Goal: Task Accomplishment & Management: Use online tool/utility

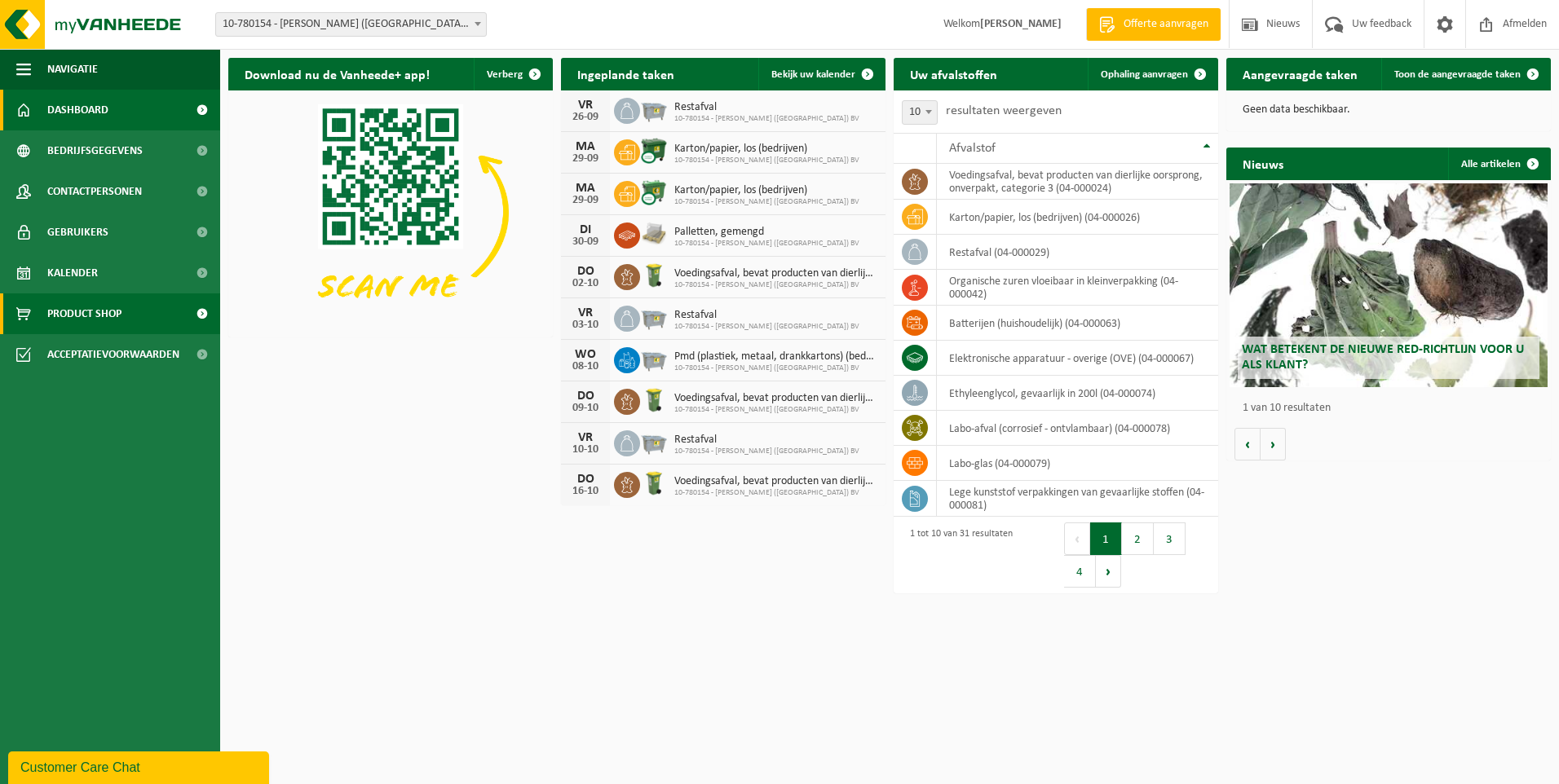
click at [201, 315] on span at bounding box center [202, 313] width 37 height 41
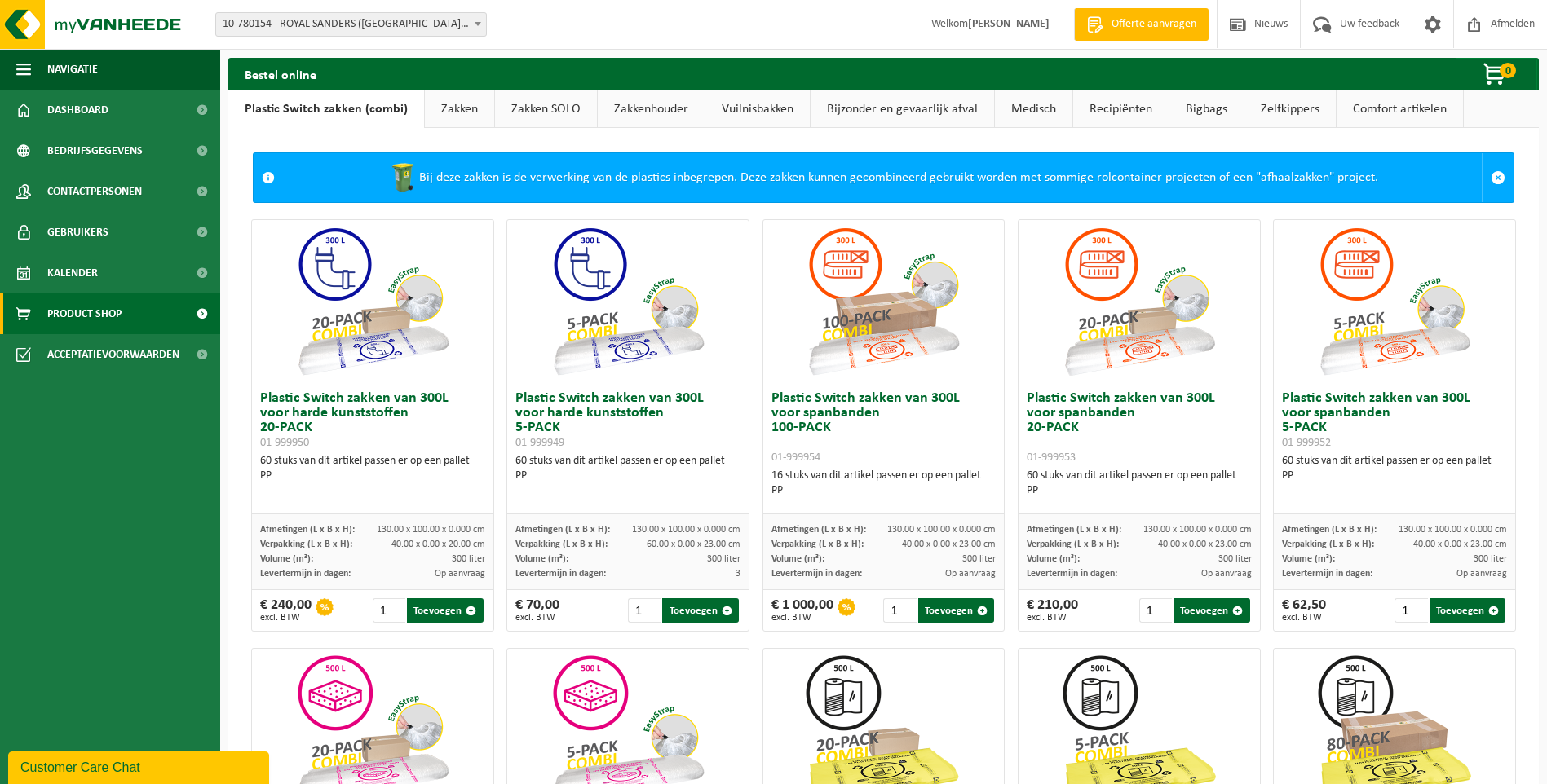
click at [198, 311] on span at bounding box center [202, 313] width 37 height 41
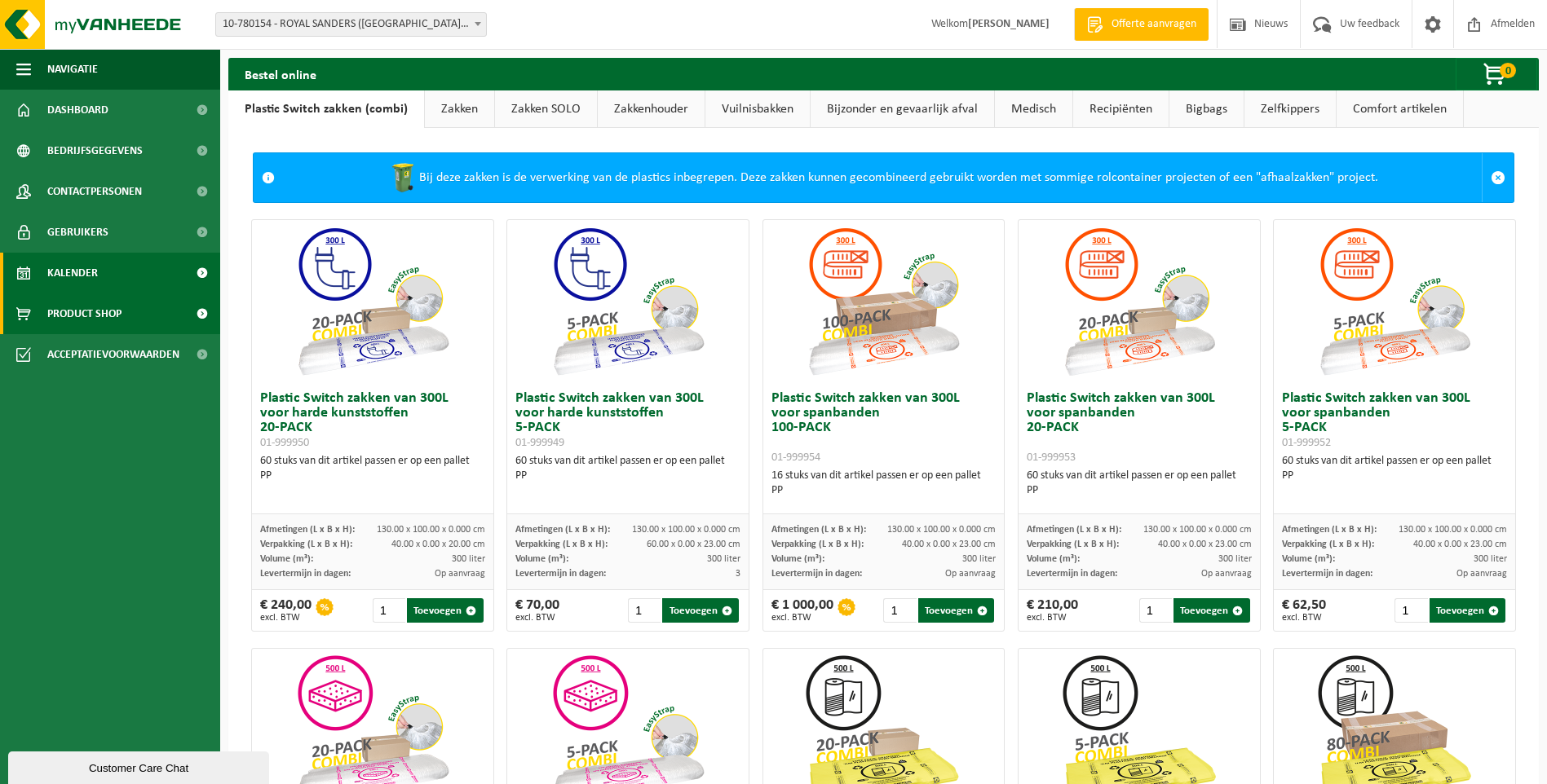
click at [113, 268] on link "Kalender" at bounding box center [110, 272] width 220 height 41
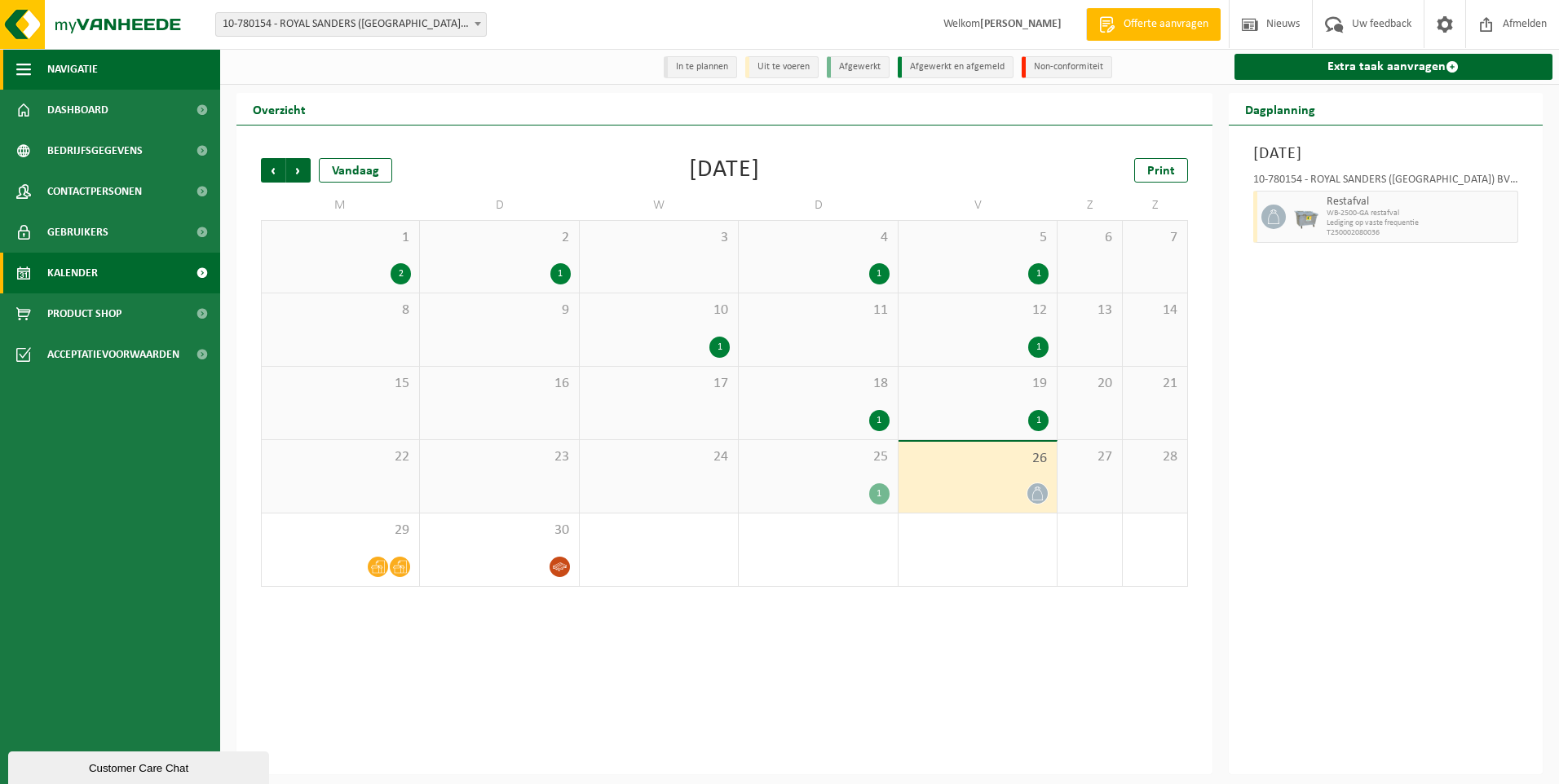
click at [21, 72] on span "button" at bounding box center [24, 69] width 14 height 41
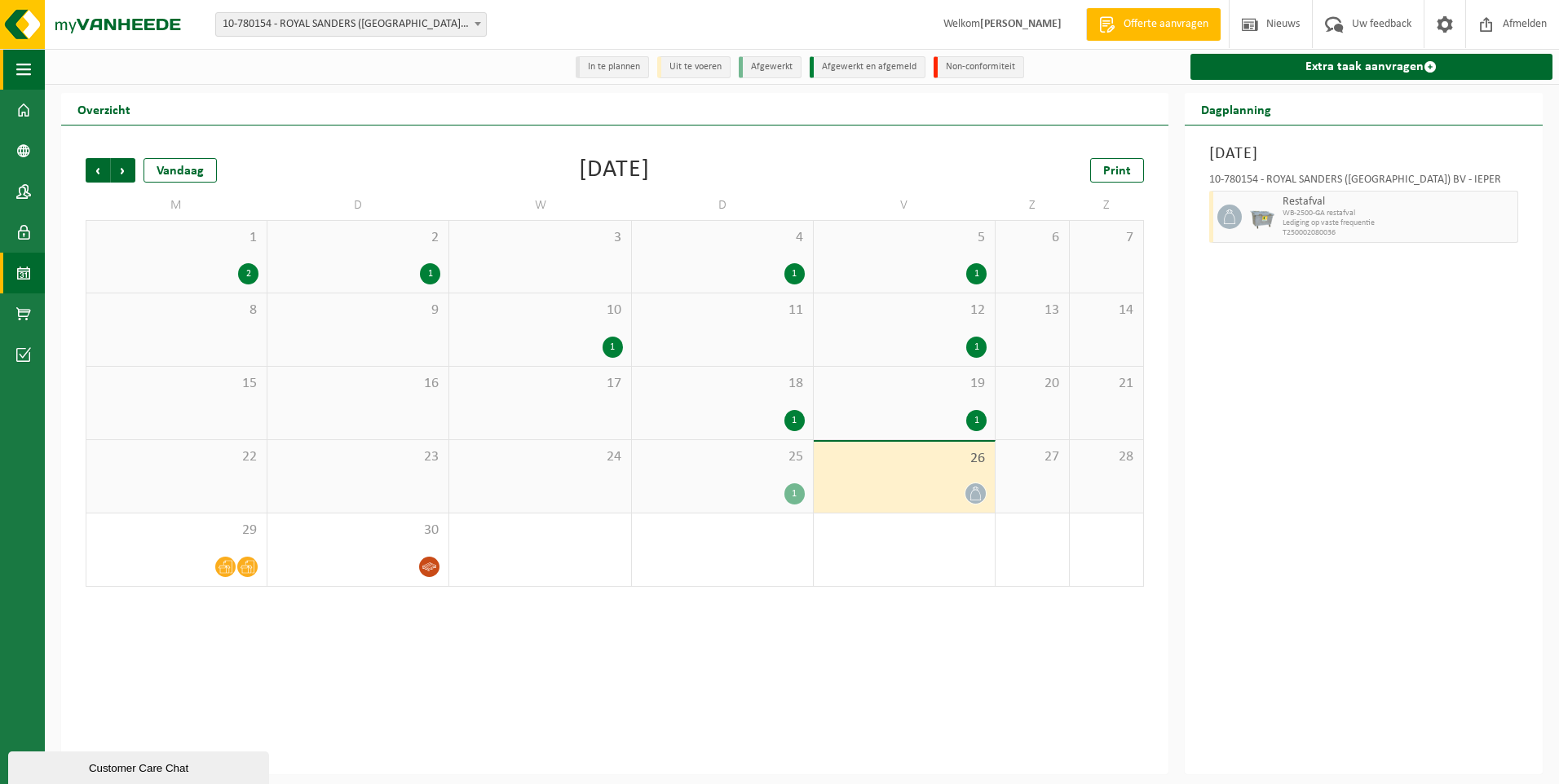
click at [21, 72] on span "button" at bounding box center [24, 69] width 14 height 41
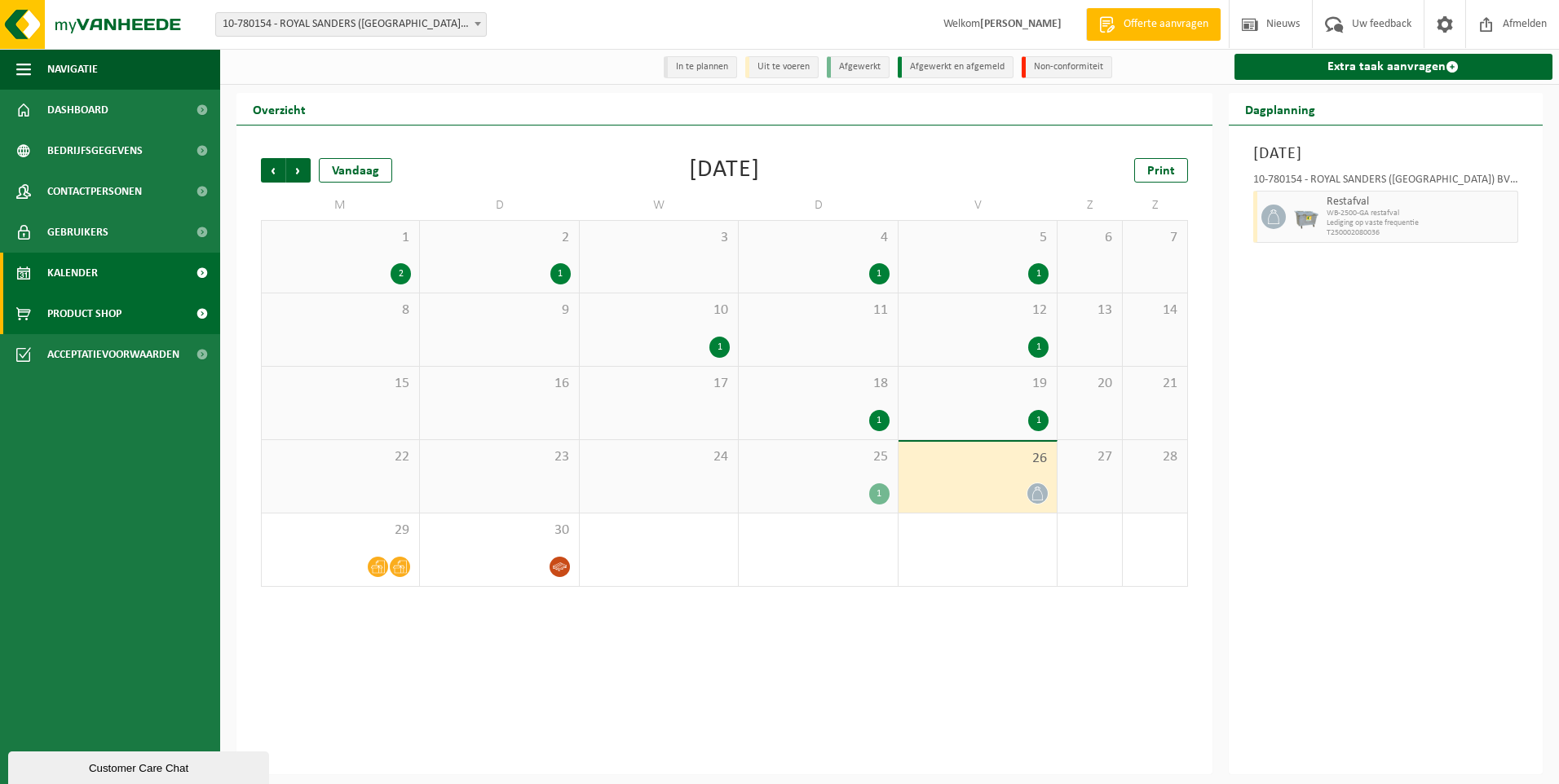
click at [85, 310] on span "Product Shop" at bounding box center [84, 313] width 74 height 41
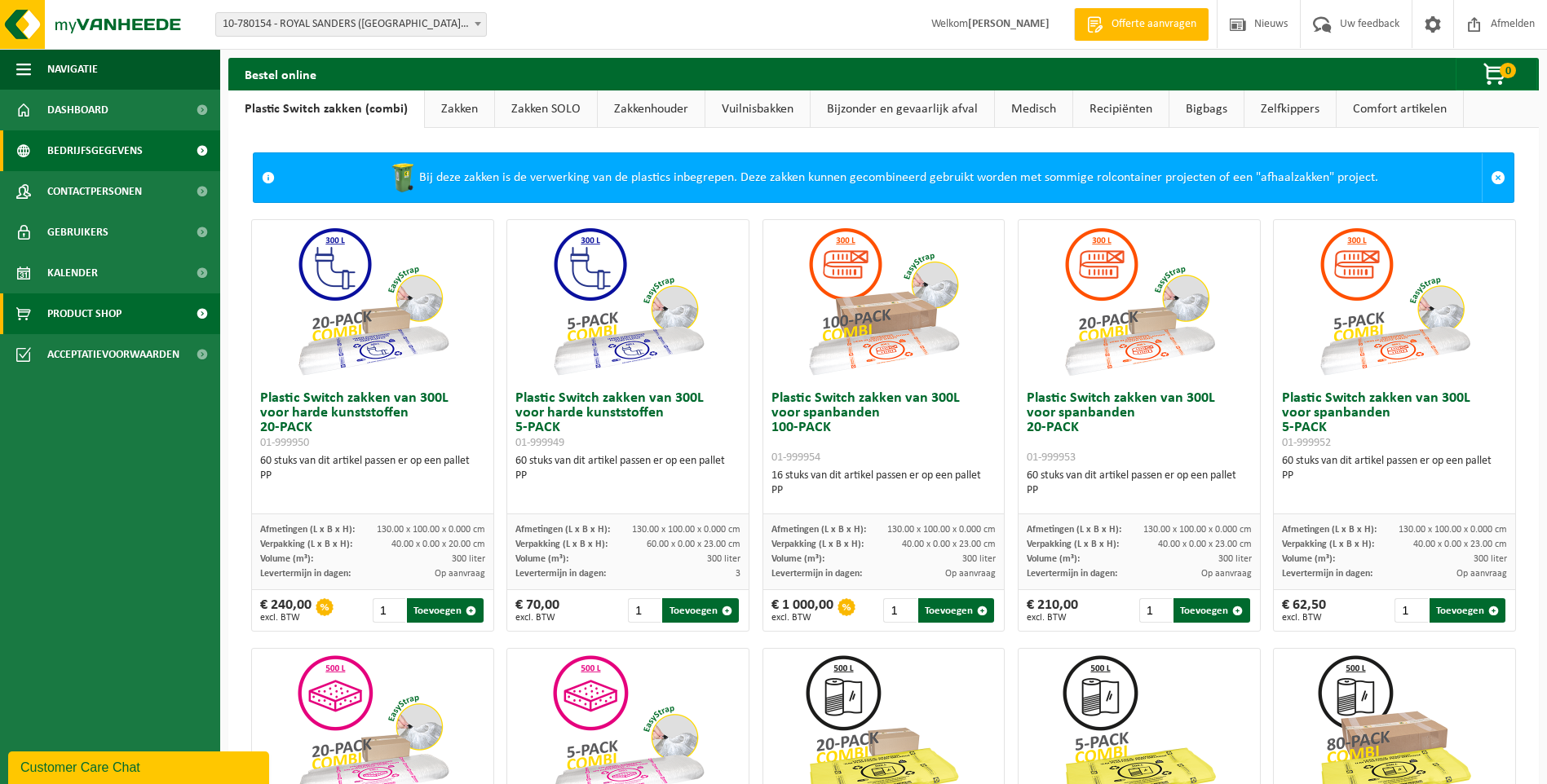
click at [97, 152] on span "Bedrijfsgegevens" at bounding box center [94, 150] width 95 height 41
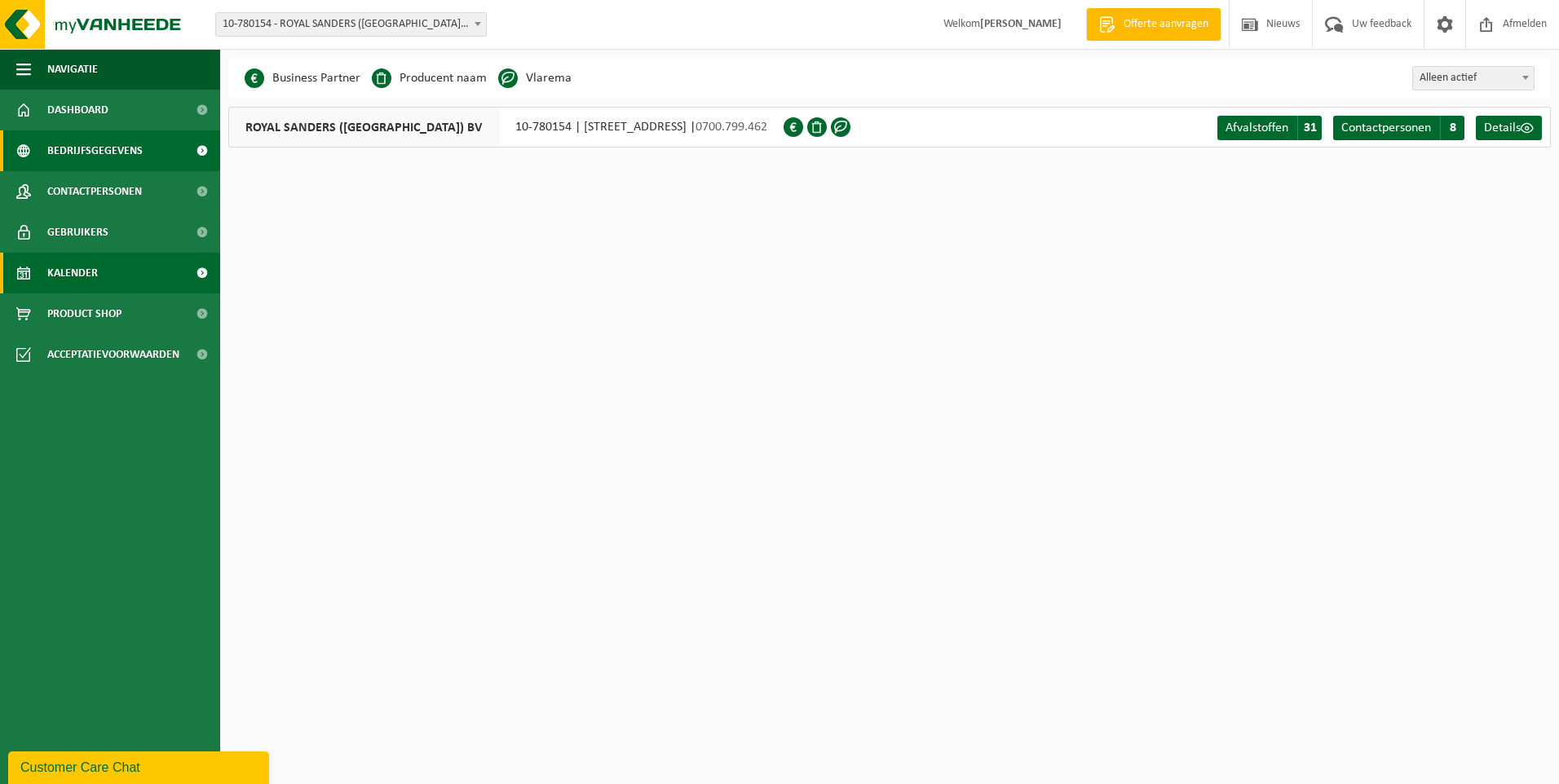
click at [102, 274] on link "Kalender" at bounding box center [110, 272] width 220 height 41
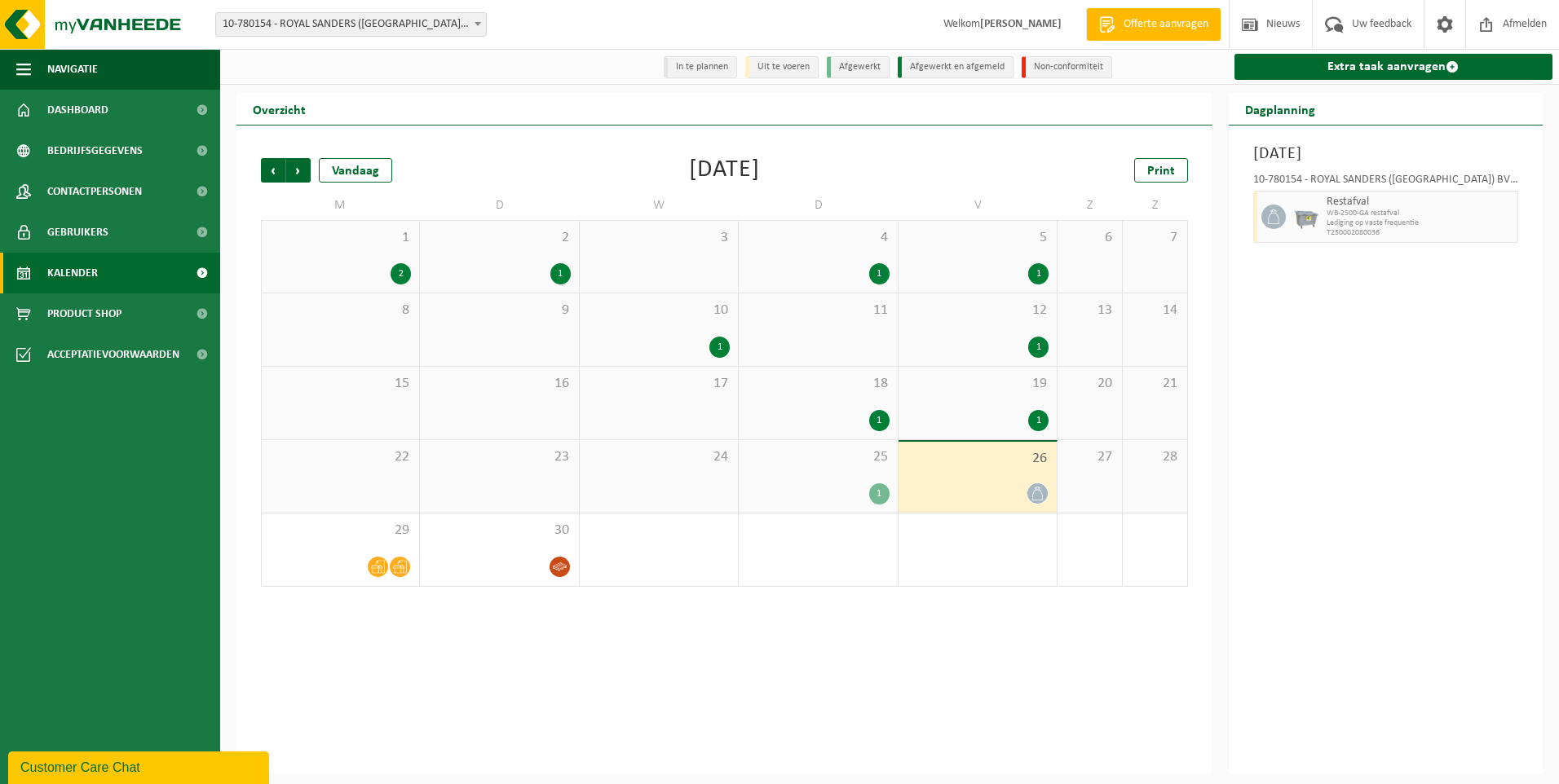
click at [112, 227] on link "Gebruikers" at bounding box center [110, 232] width 220 height 41
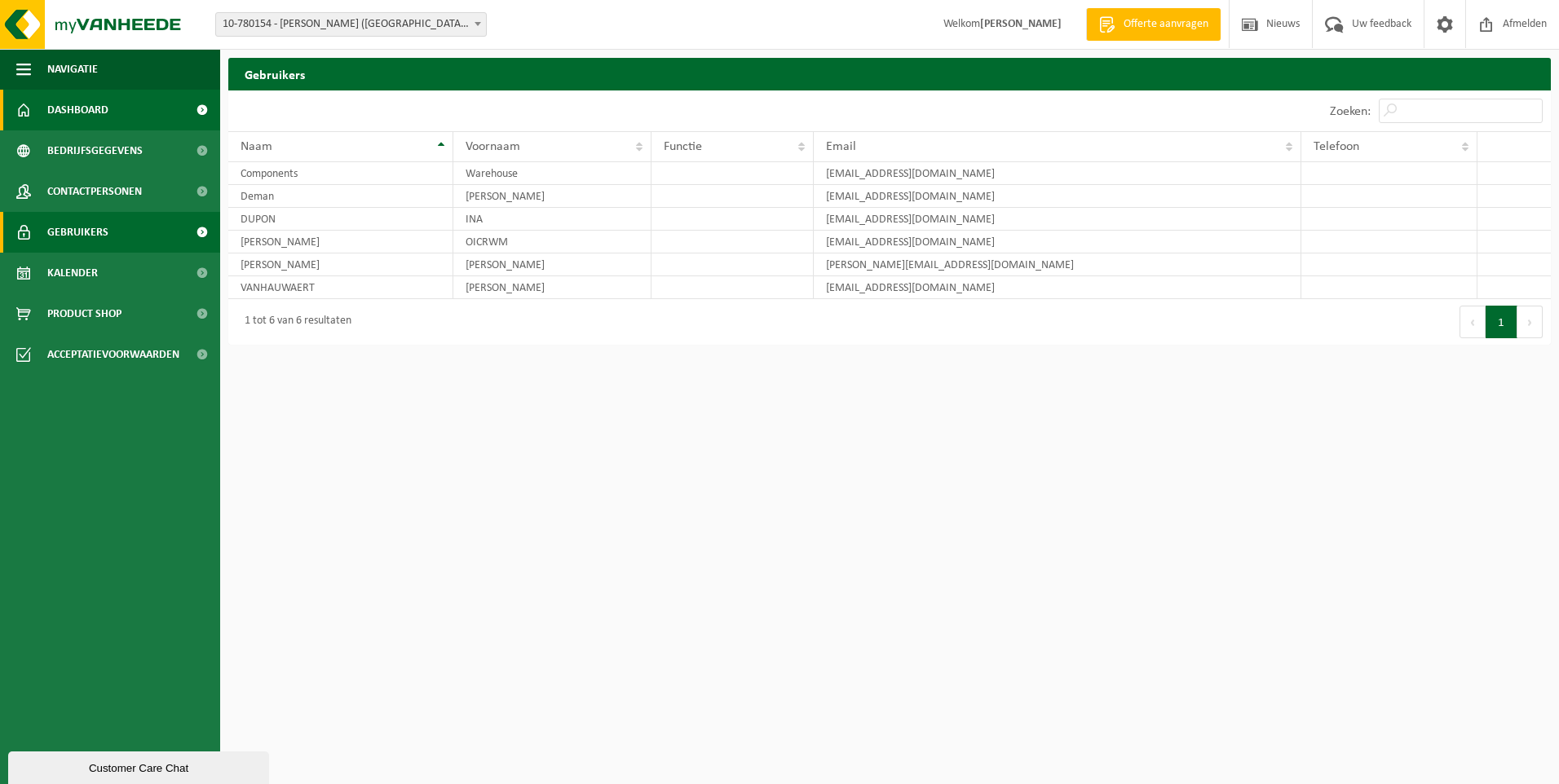
click at [92, 107] on span "Dashboard" at bounding box center [78, 110] width 62 height 41
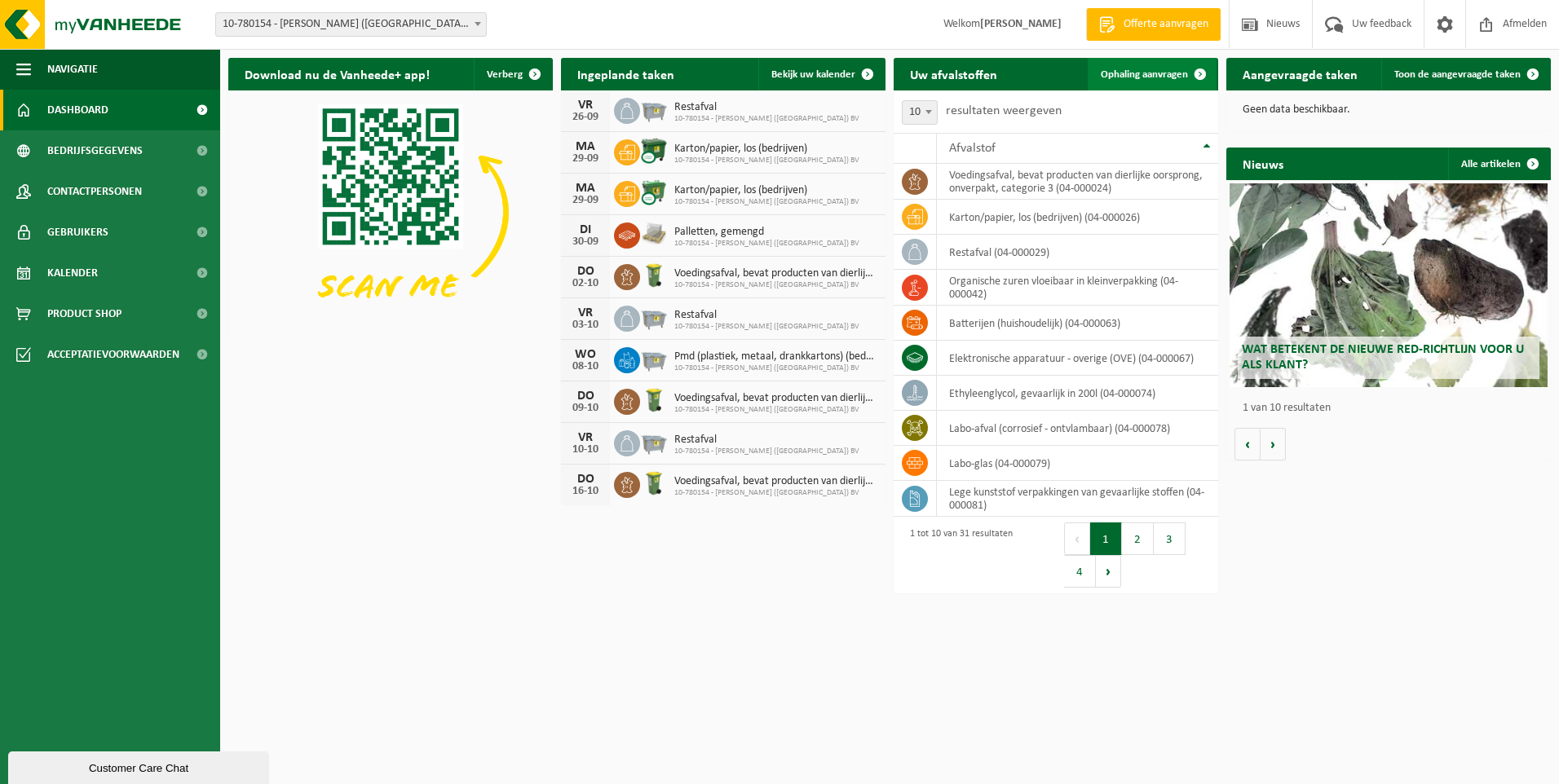
click at [1150, 75] on span "Ophaling aanvragen" at bounding box center [1144, 75] width 87 height 11
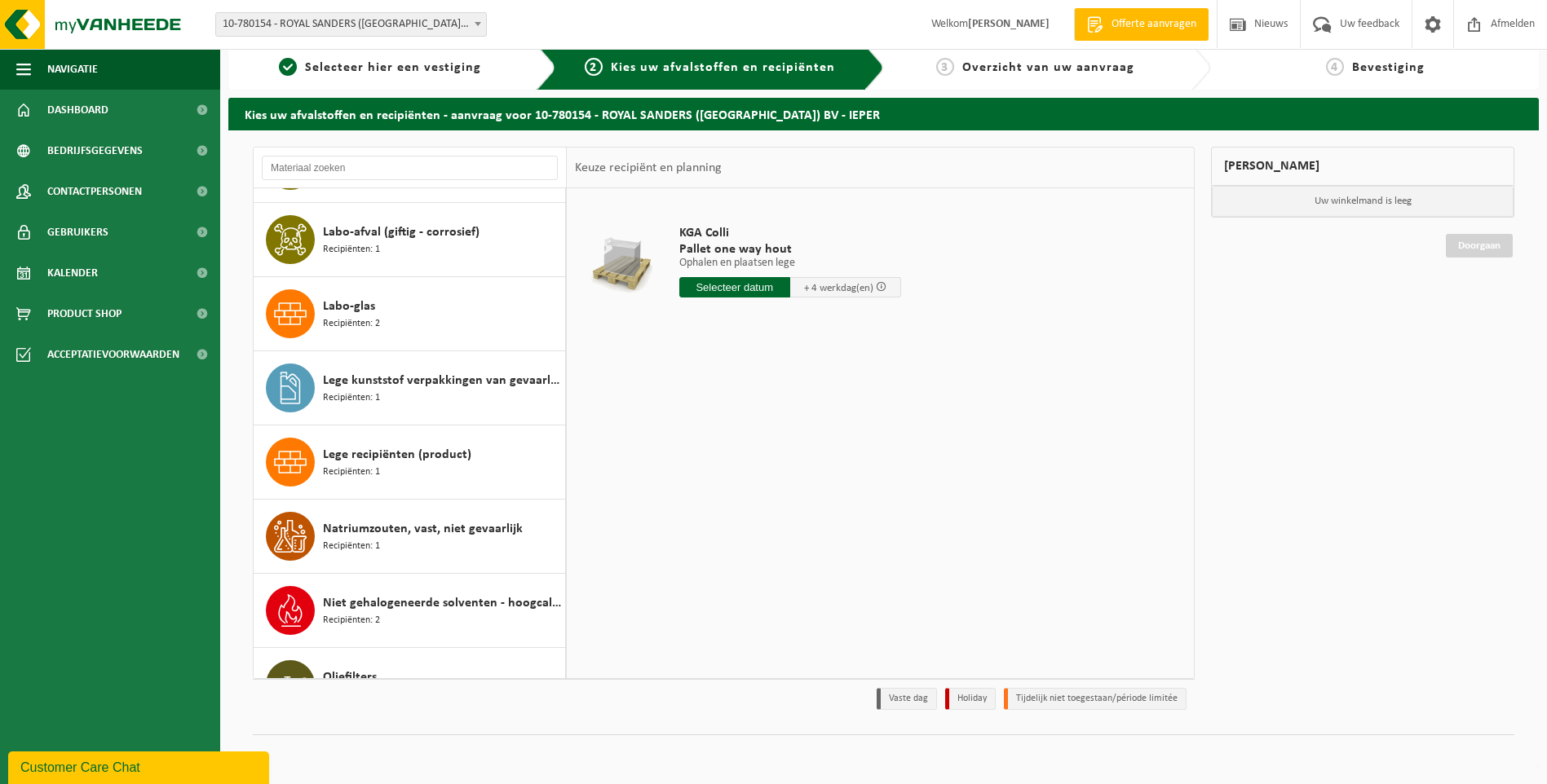
scroll to position [757, 0]
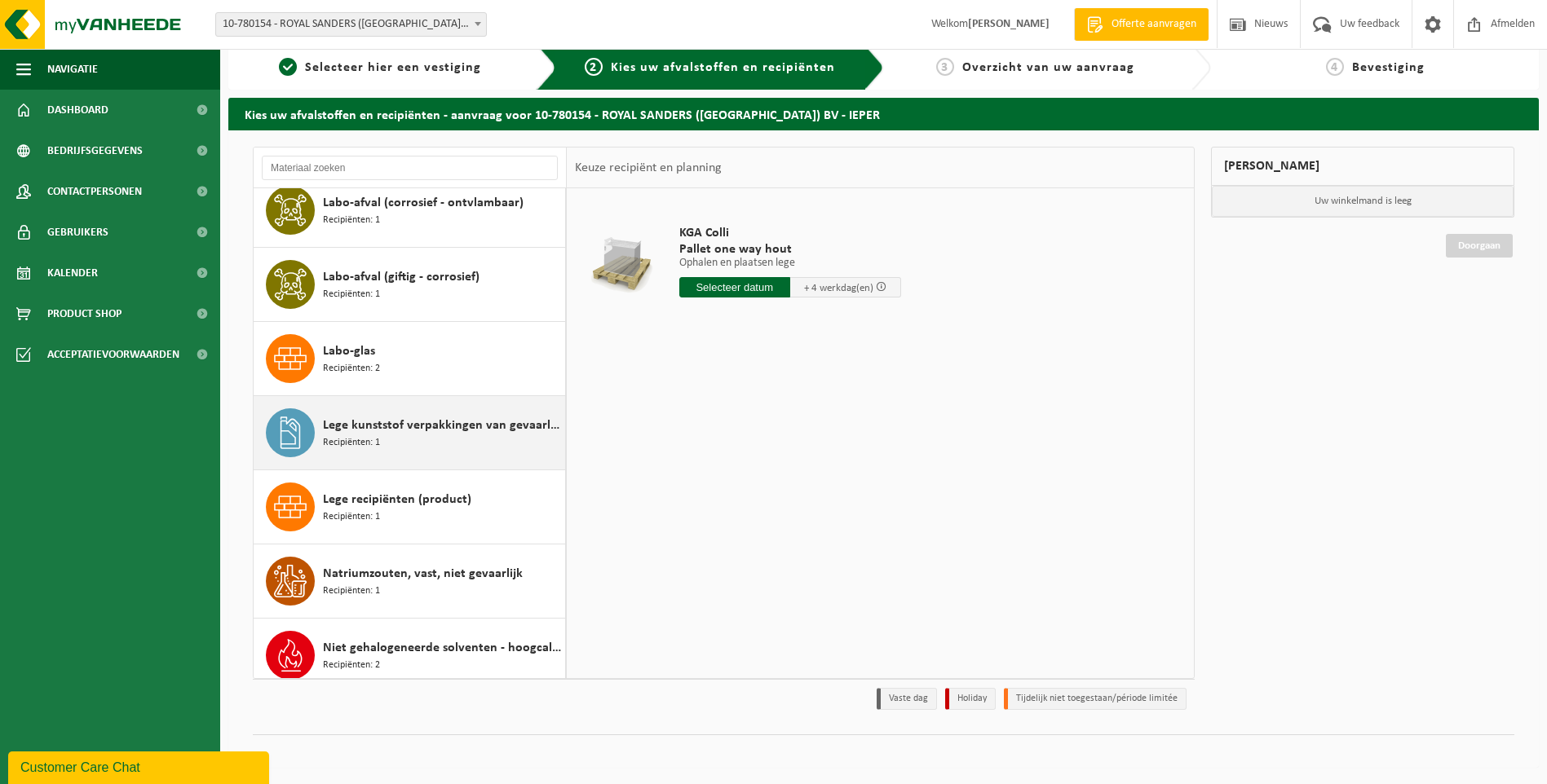
click at [411, 427] on span "Lege kunststof verpakkingen van gevaarlijke stoffen" at bounding box center [442, 425] width 238 height 20
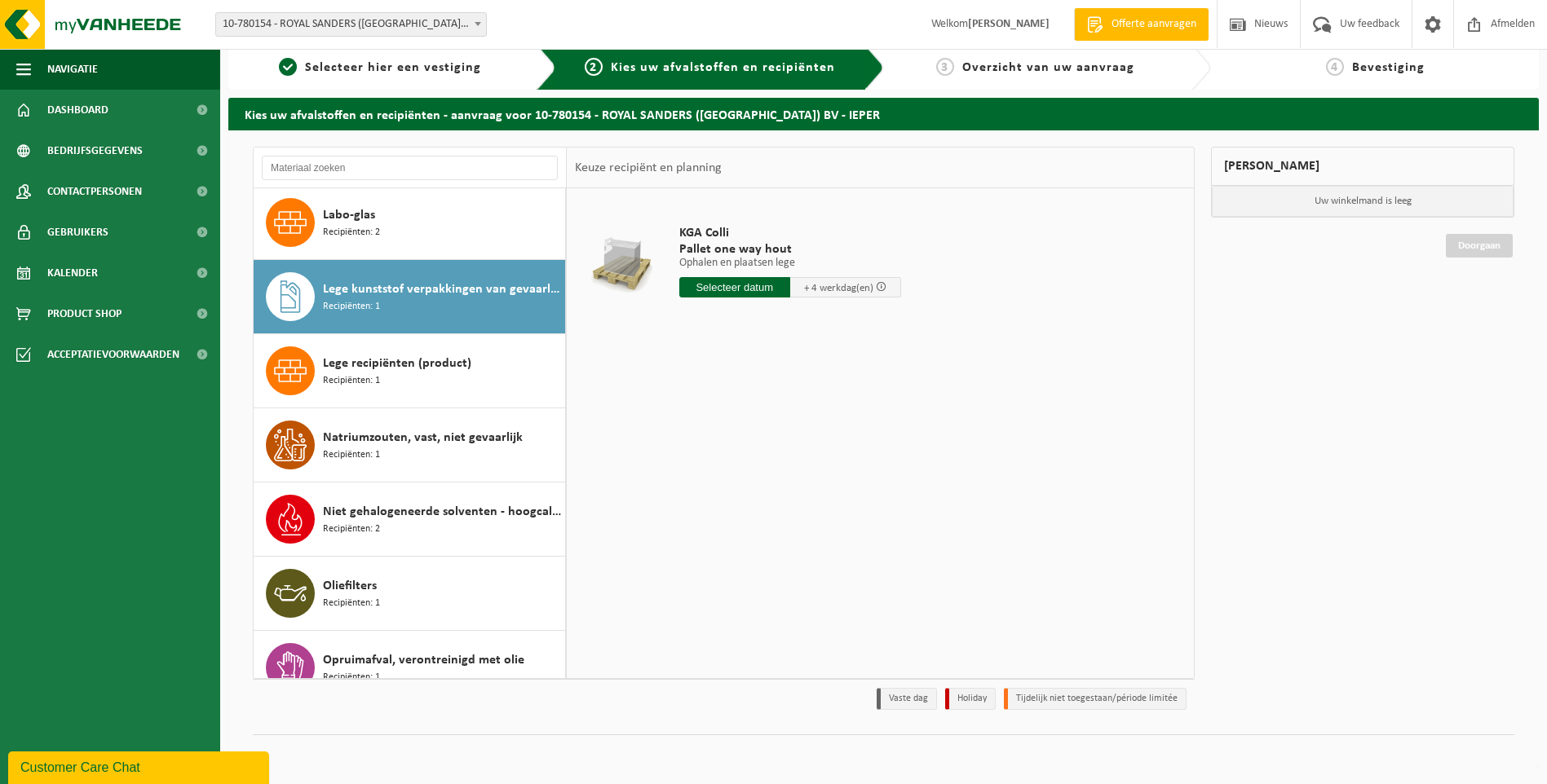
scroll to position [964, 0]
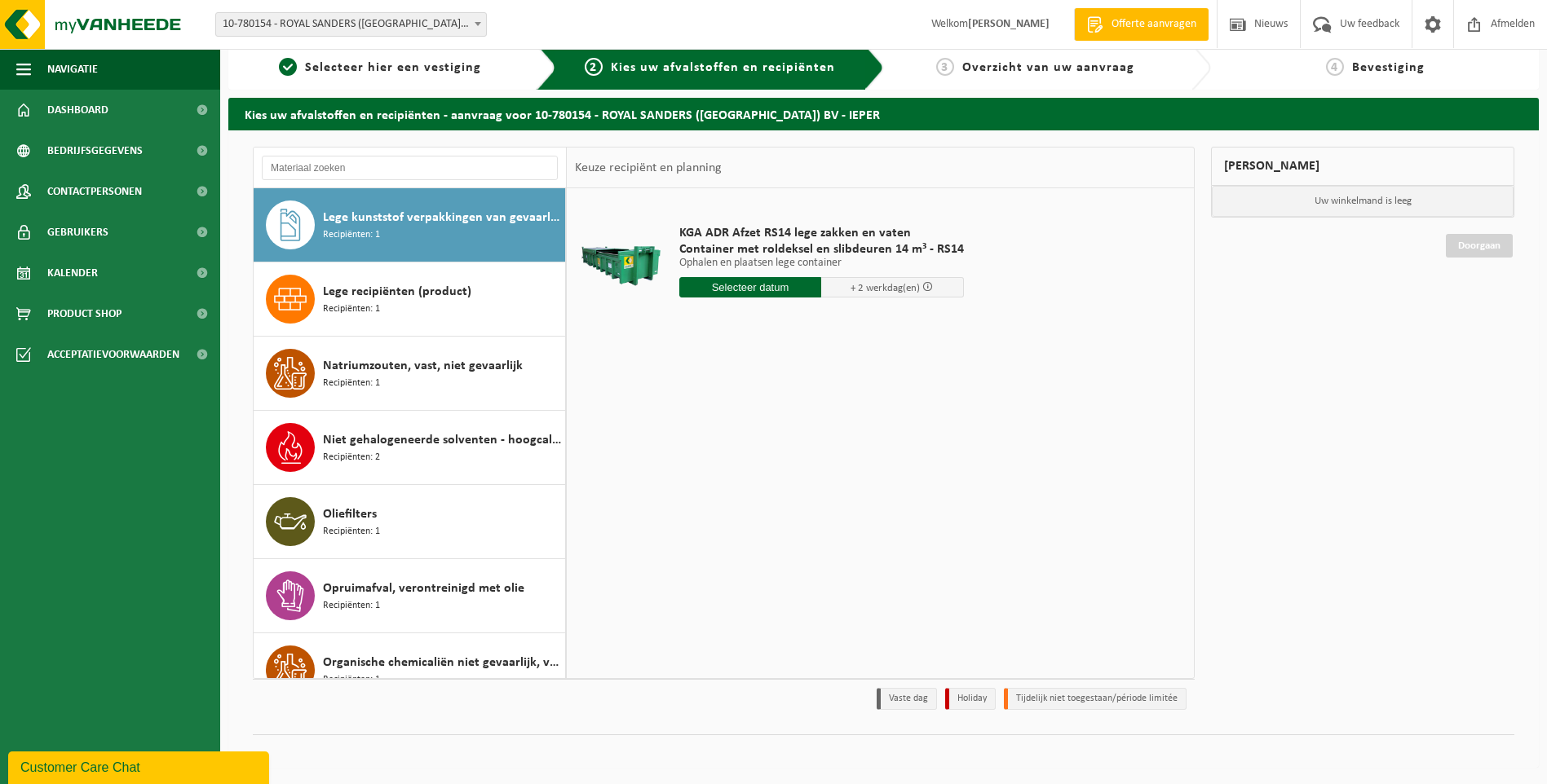
click at [763, 286] on input "text" at bounding box center [751, 287] width 143 height 21
click at [723, 483] on div "30" at bounding box center [724, 484] width 29 height 26
type input "Van [DATE]"
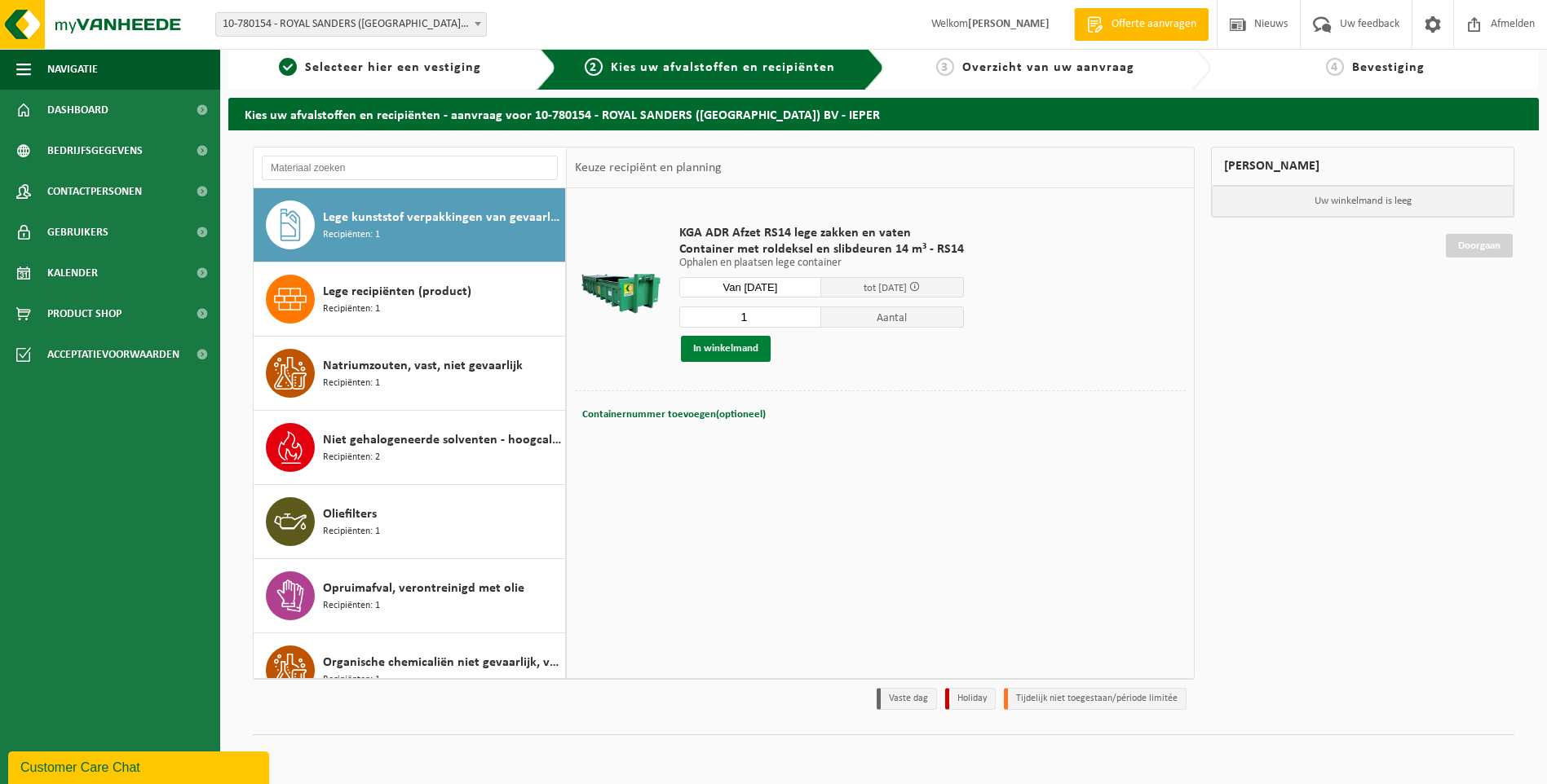
click at [730, 350] on button "In winkelmand" at bounding box center [725, 349] width 90 height 26
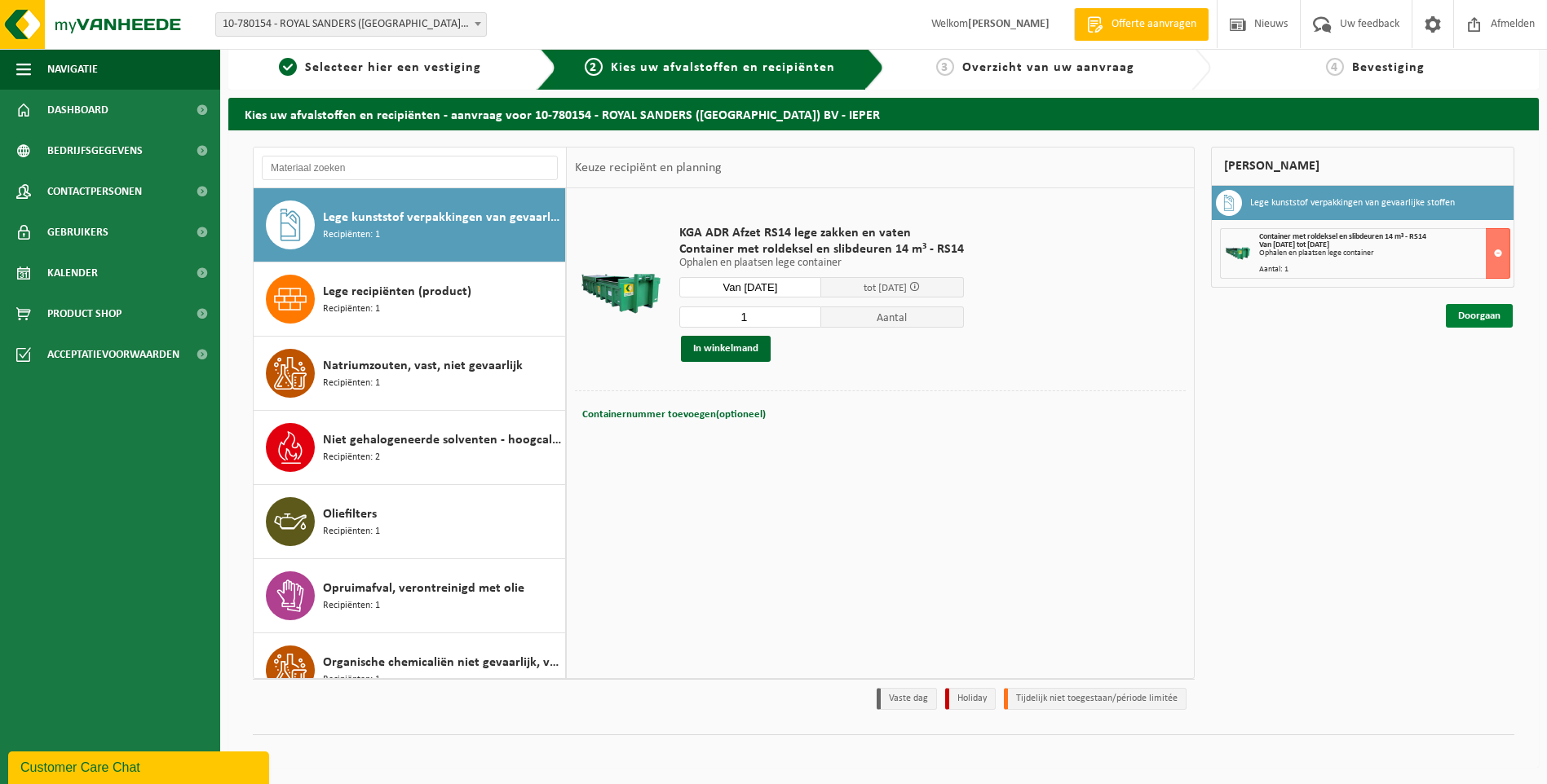
click at [1477, 317] on link "Doorgaan" at bounding box center [1480, 316] width 67 height 24
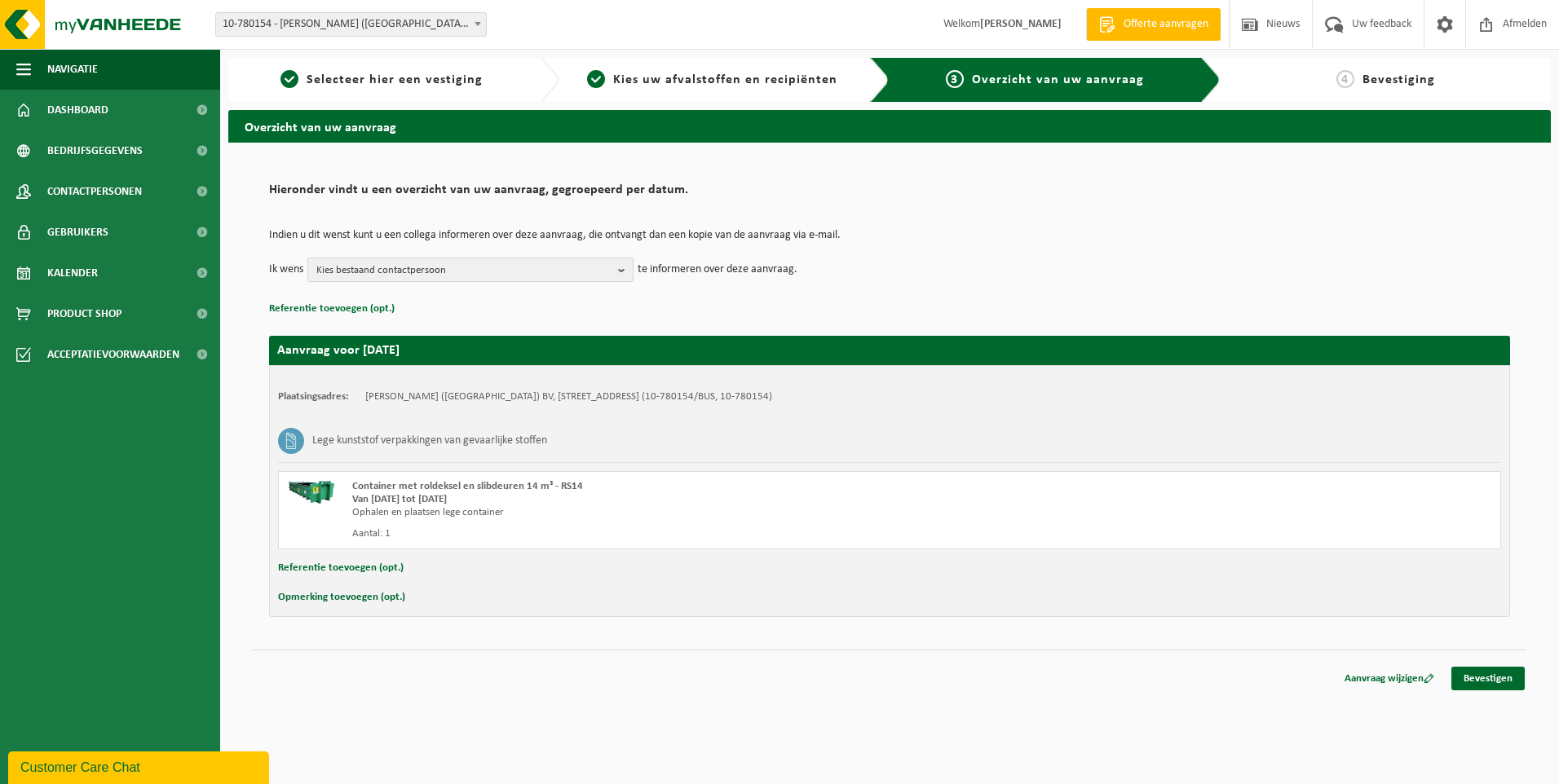
click at [621, 269] on b "button" at bounding box center [626, 269] width 14 height 23
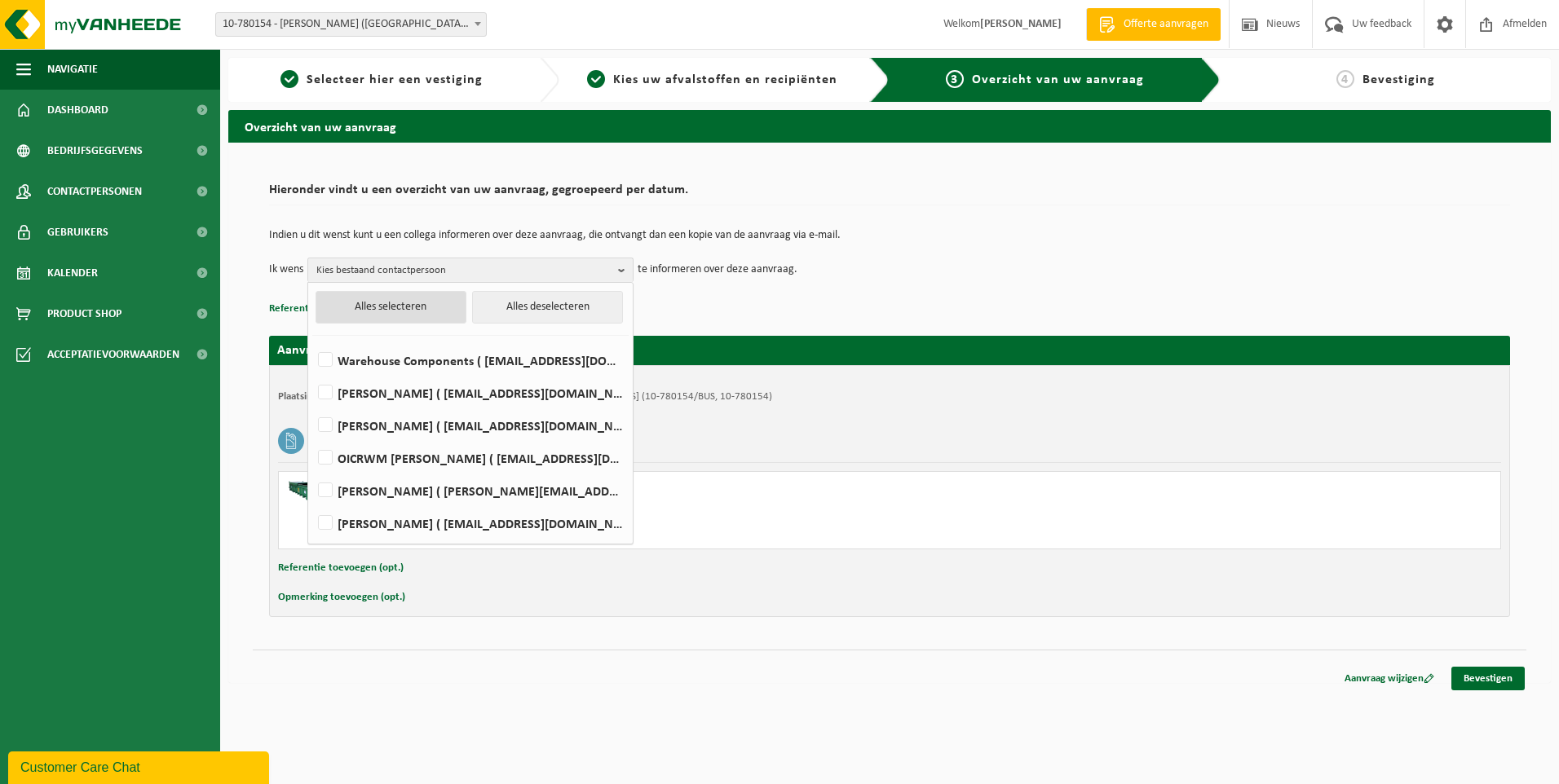
click at [416, 308] on button "Alles selecteren" at bounding box center [391, 307] width 151 height 33
checkbox input "true"
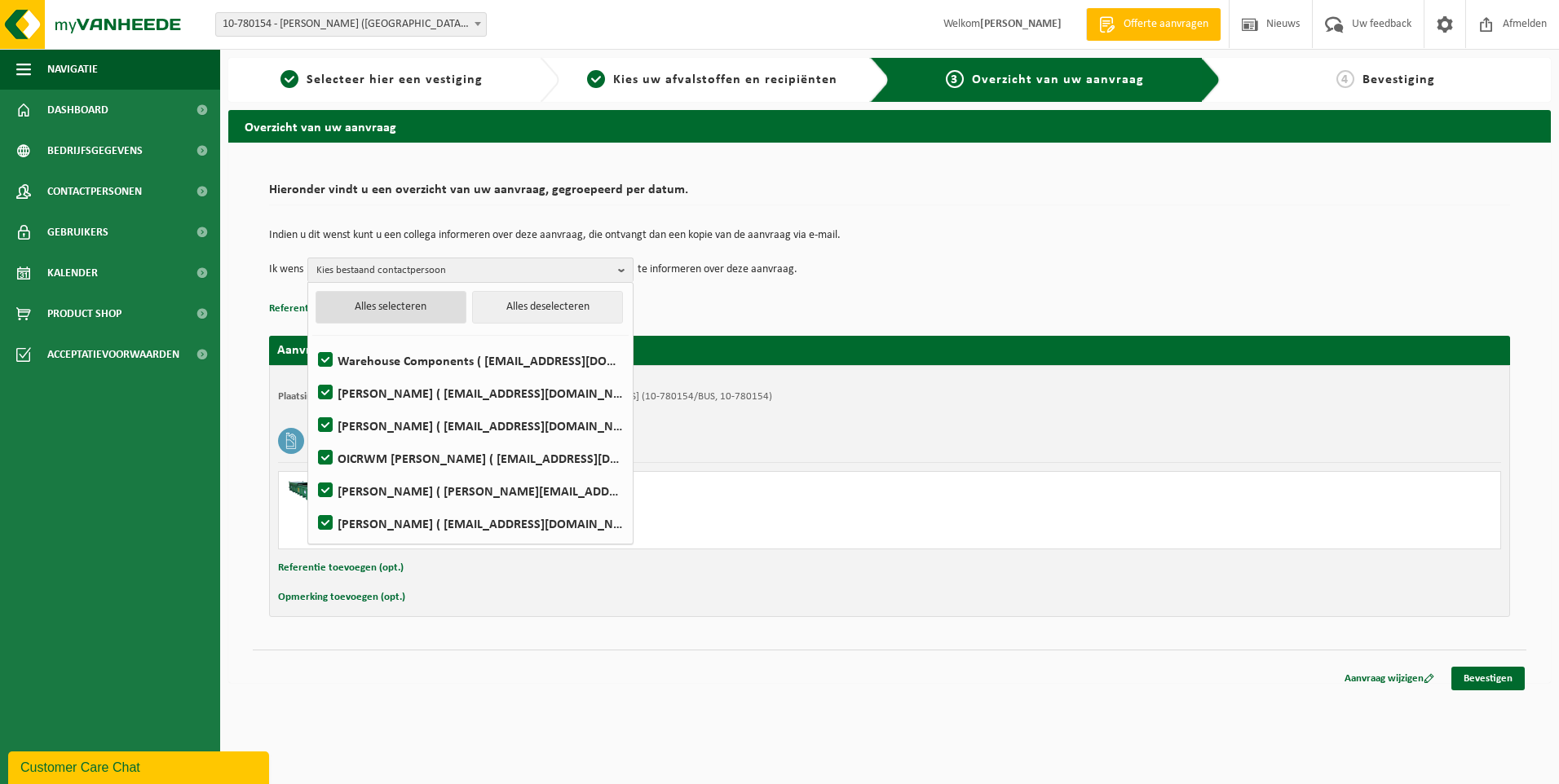
checkbox input "true"
click at [324, 393] on label "Andy Deman ( spareparts@royalsanders.be )" at bounding box center [470, 393] width 310 height 24
click at [312, 373] on input "Andy Deman ( spareparts@royalsanders.be )" at bounding box center [311, 372] width 1 height 1
checkbox input "false"
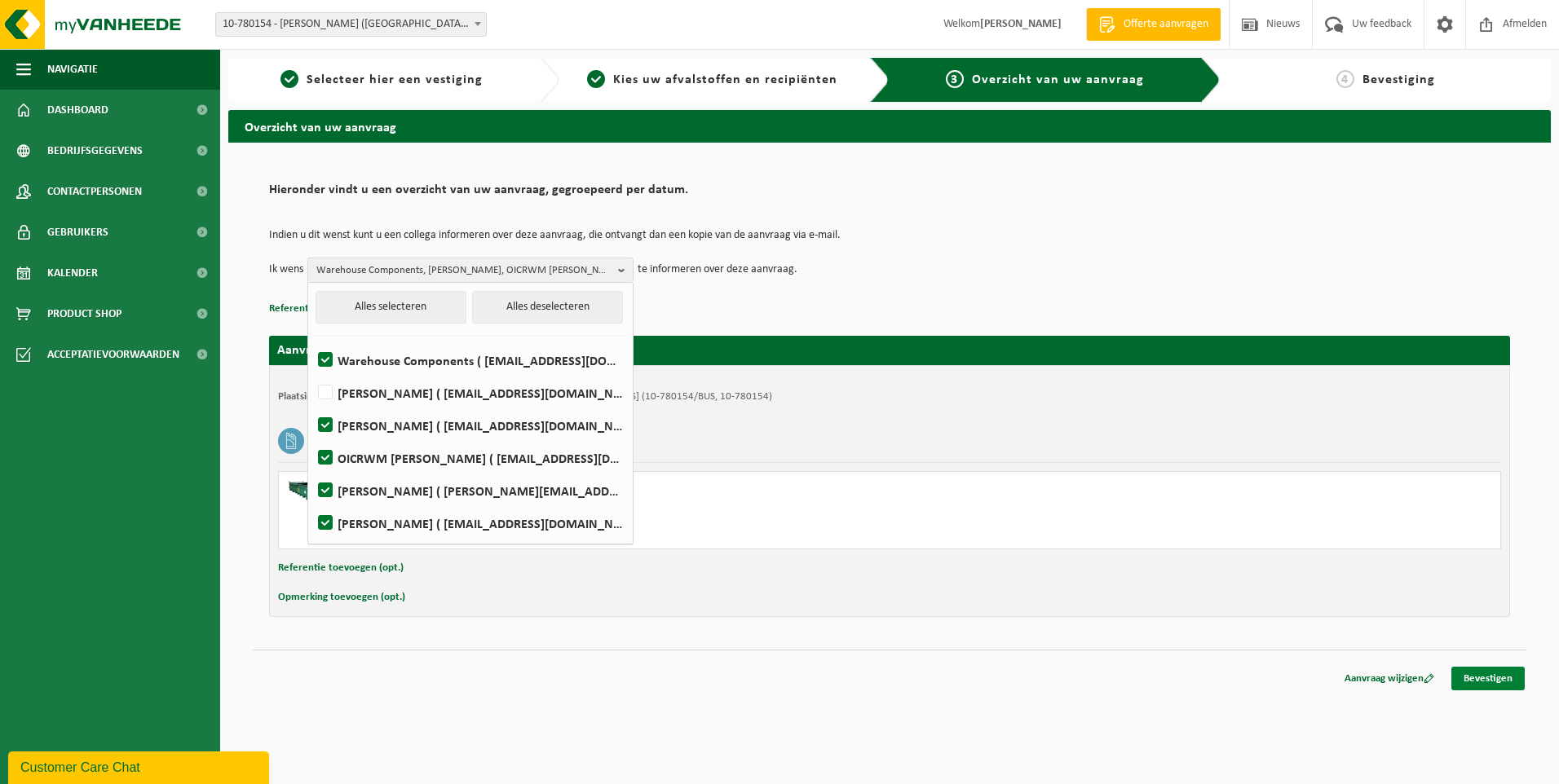
click at [1481, 681] on link "Bevestigen" at bounding box center [1487, 679] width 73 height 24
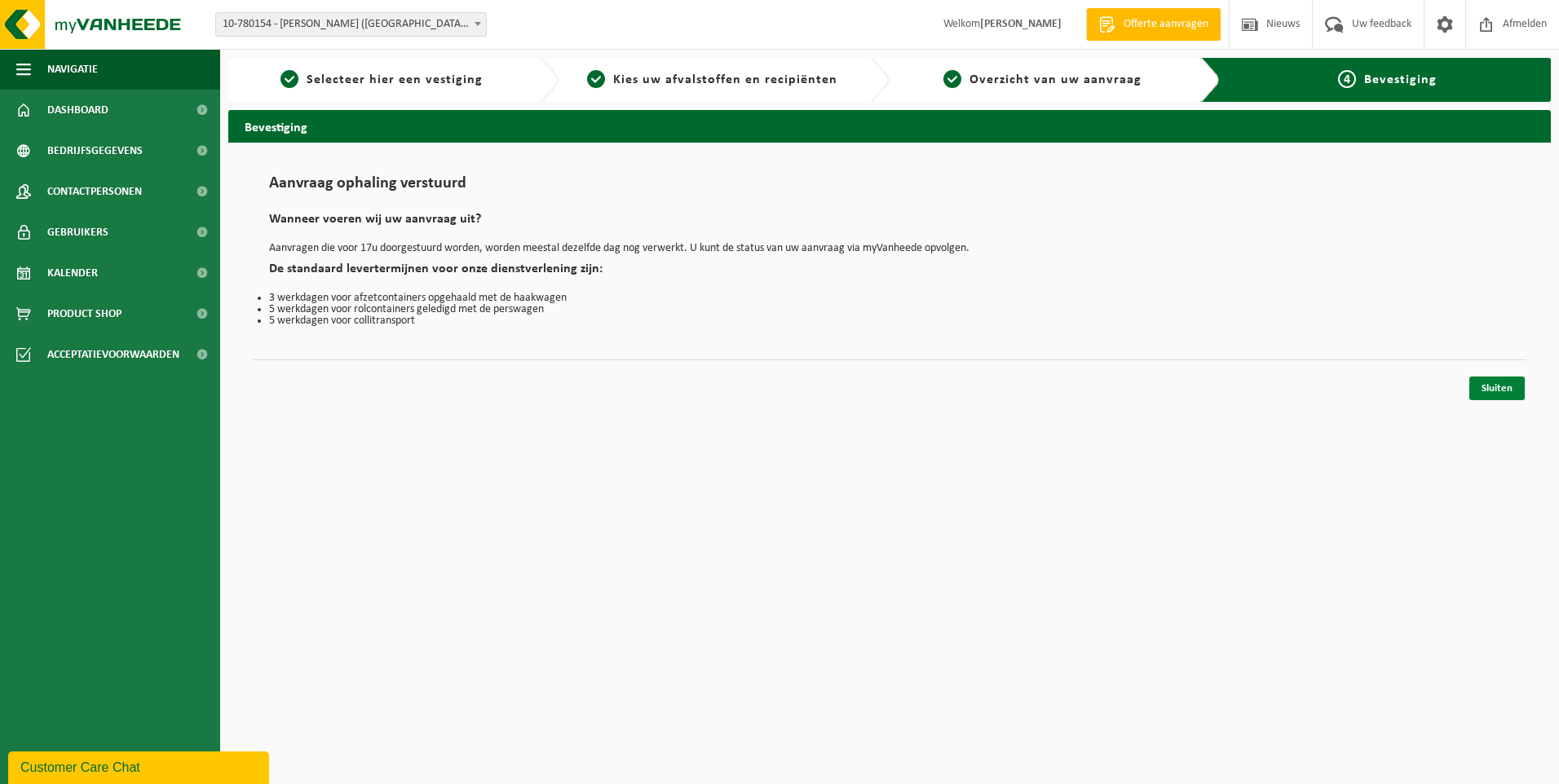
click at [1504, 394] on link "Sluiten" at bounding box center [1497, 388] width 55 height 24
